Goal: Navigation & Orientation: Go to known website

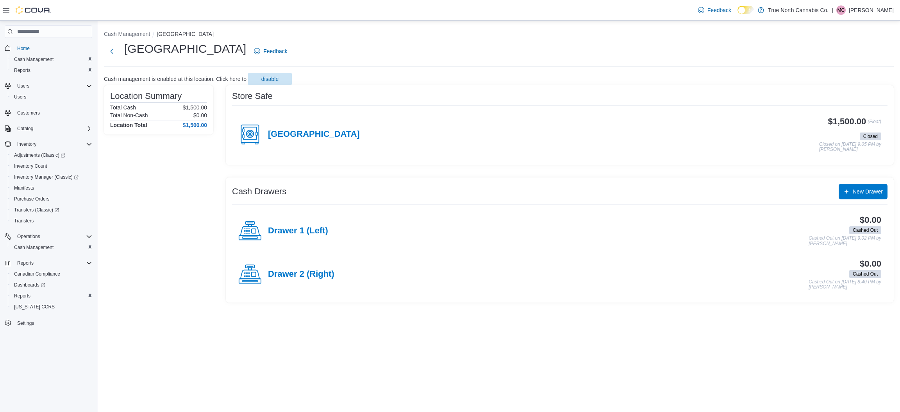
click at [449, 6] on p "[PERSON_NAME]" at bounding box center [871, 9] width 45 height 9
click at [449, 81] on button "Sign Out" at bounding box center [855, 77] width 72 height 13
